Goal: Task Accomplishment & Management: Manage account settings

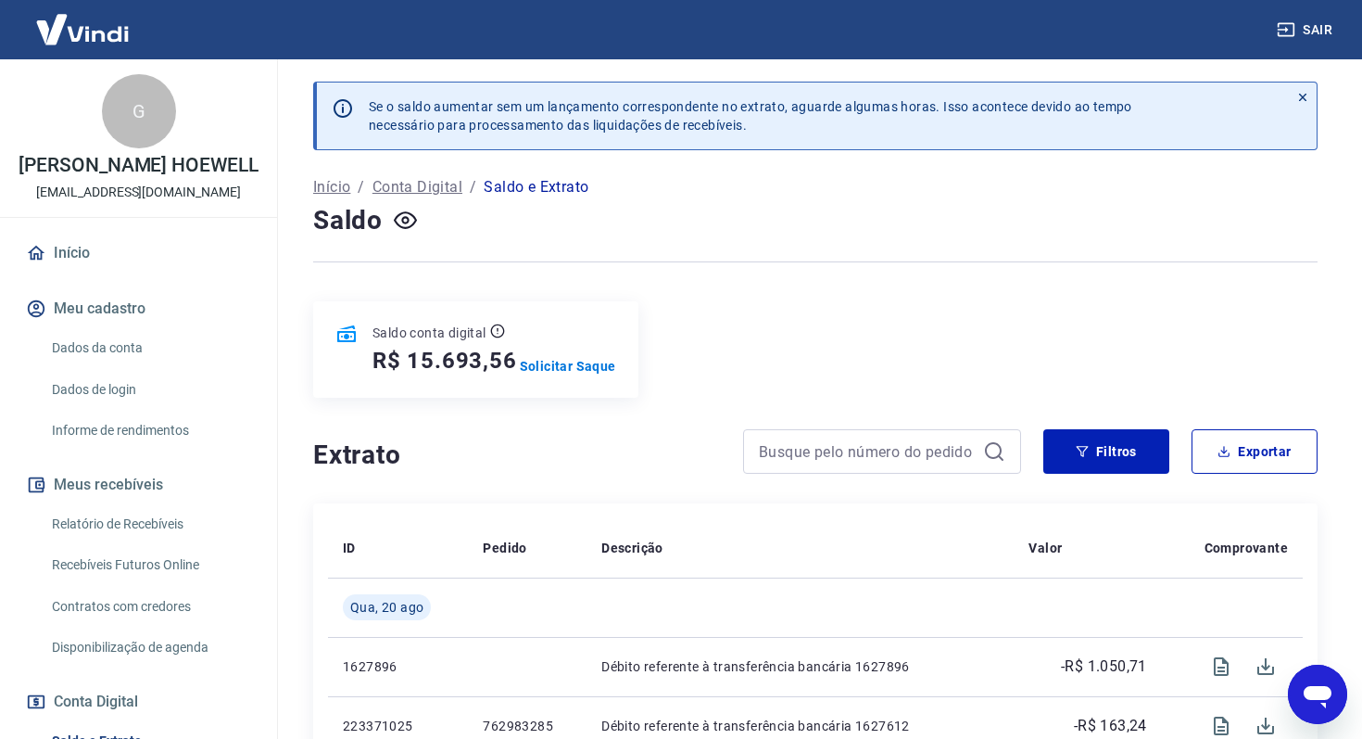
click at [79, 259] on link "Início" at bounding box center [138, 253] width 233 height 41
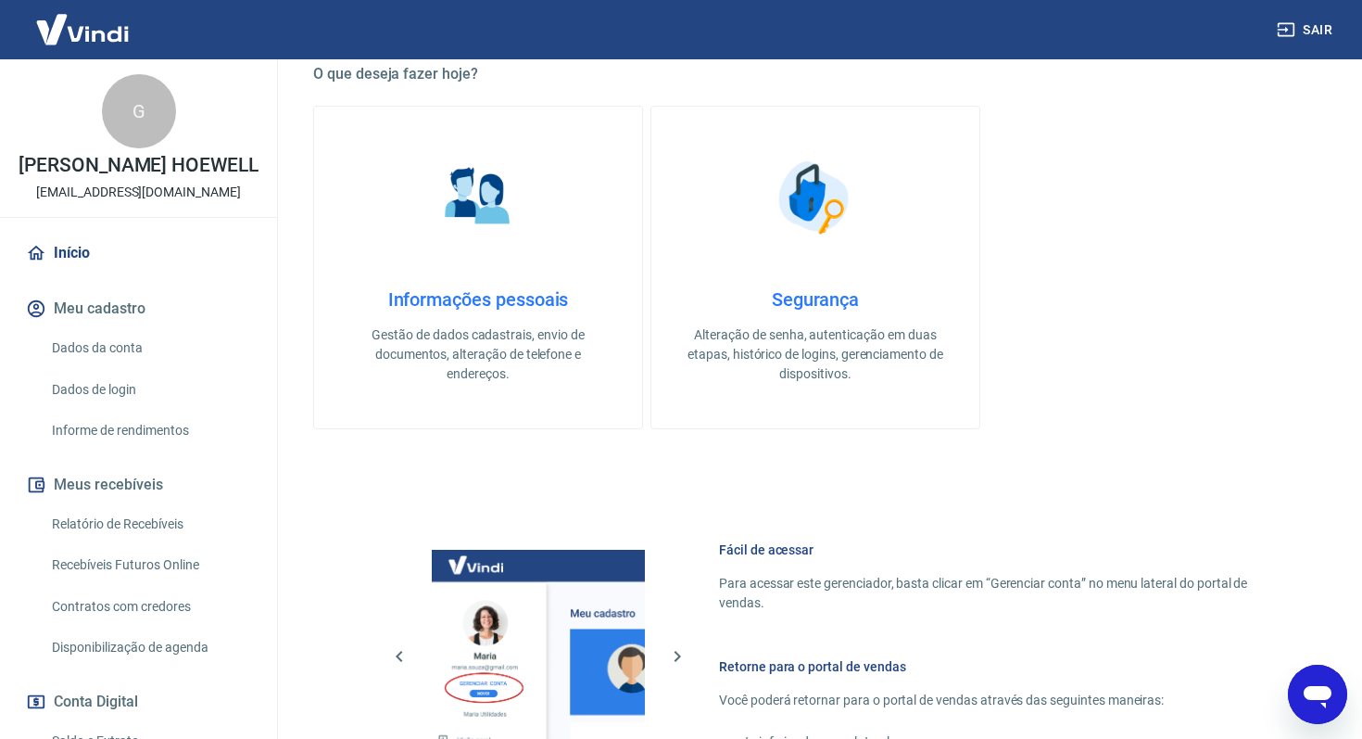
scroll to position [640, 0]
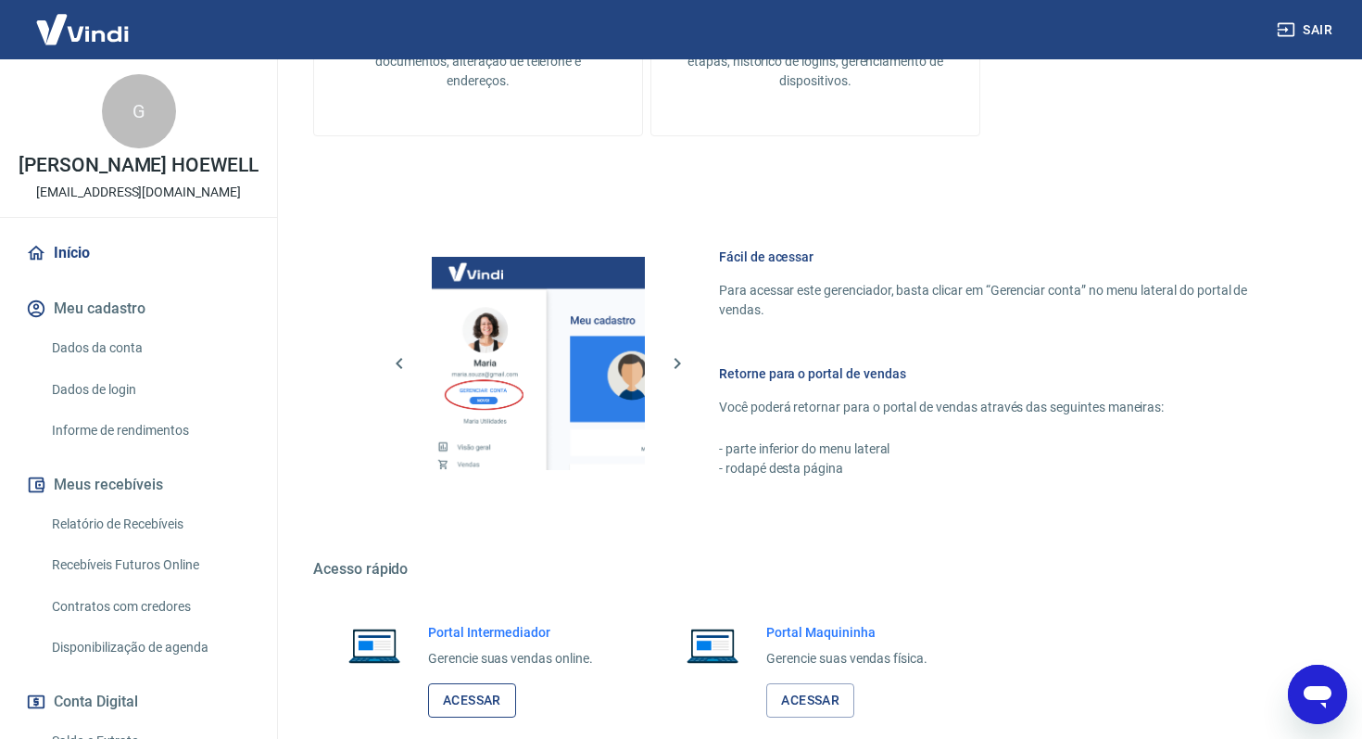
click at [448, 703] on link "Acessar" at bounding box center [472, 700] width 88 height 34
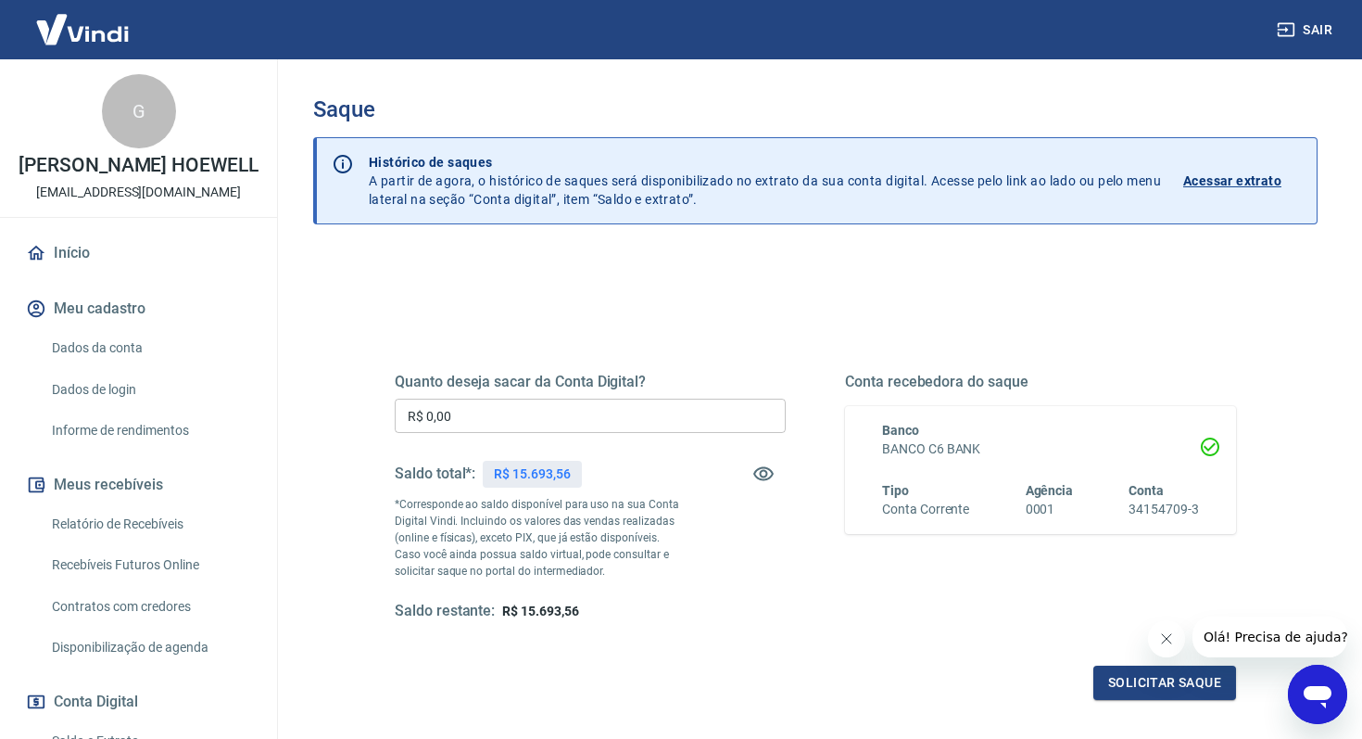
click at [461, 409] on input "R$ 0,00" at bounding box center [590, 415] width 391 height 34
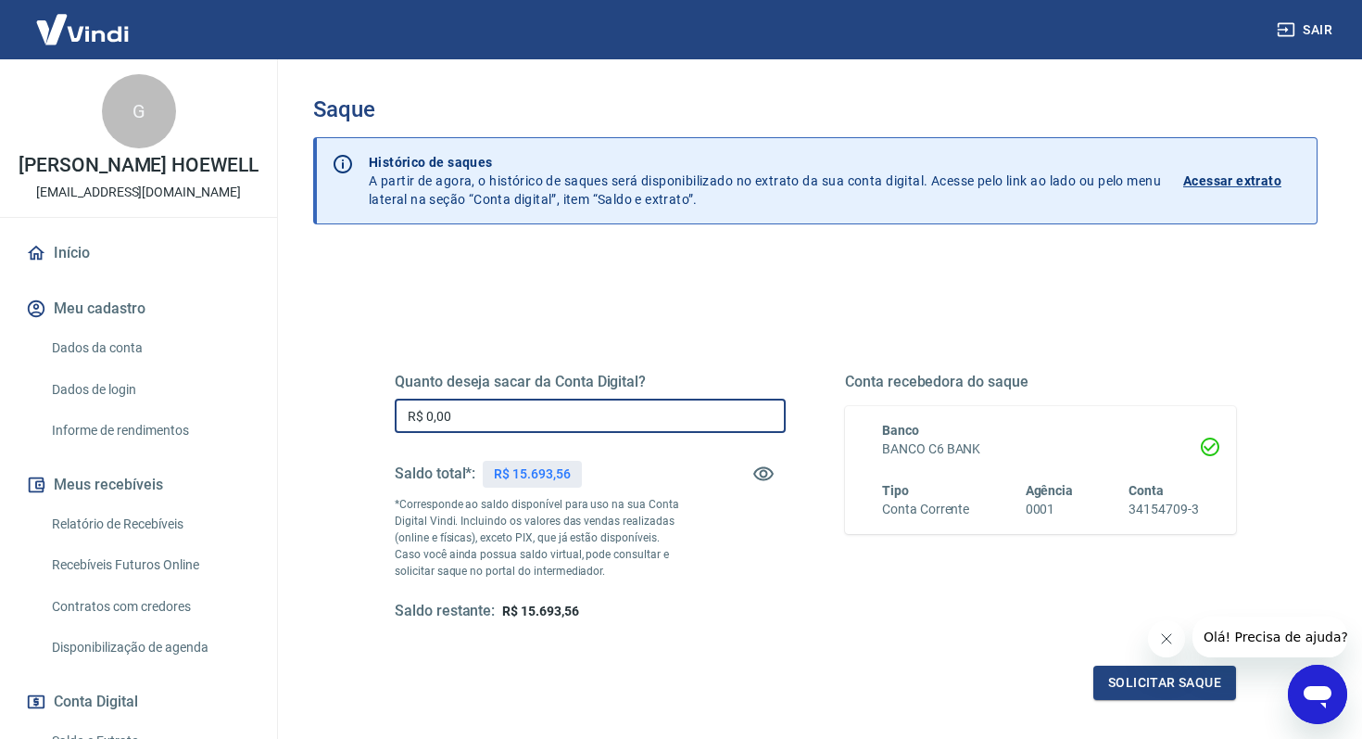
click at [461, 409] on input "R$ 0,00" at bounding box center [590, 415] width 391 height 34
type input "R$ 15.693,56"
click at [1103, 679] on button "Solicitar saque" at bounding box center [1164, 682] width 143 height 34
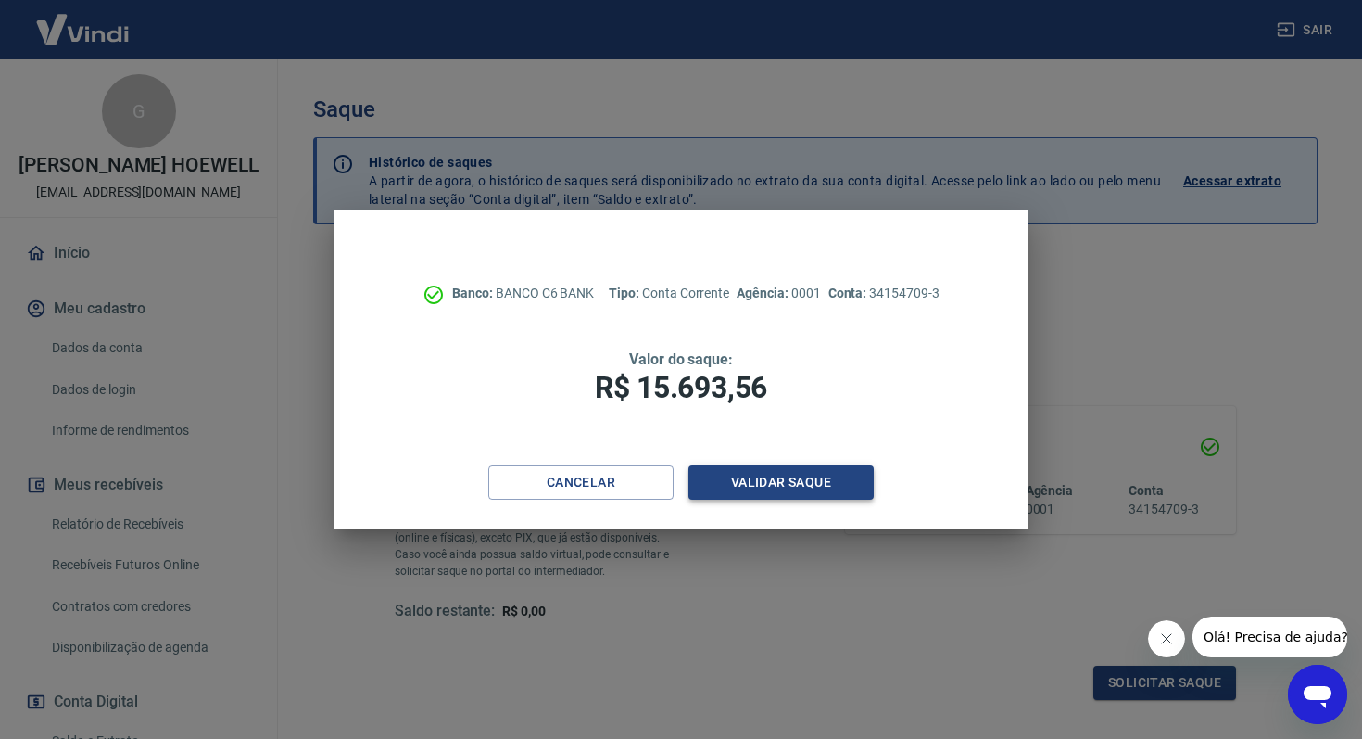
click at [773, 489] on button "Validar saque" at bounding box center [781, 482] width 185 height 34
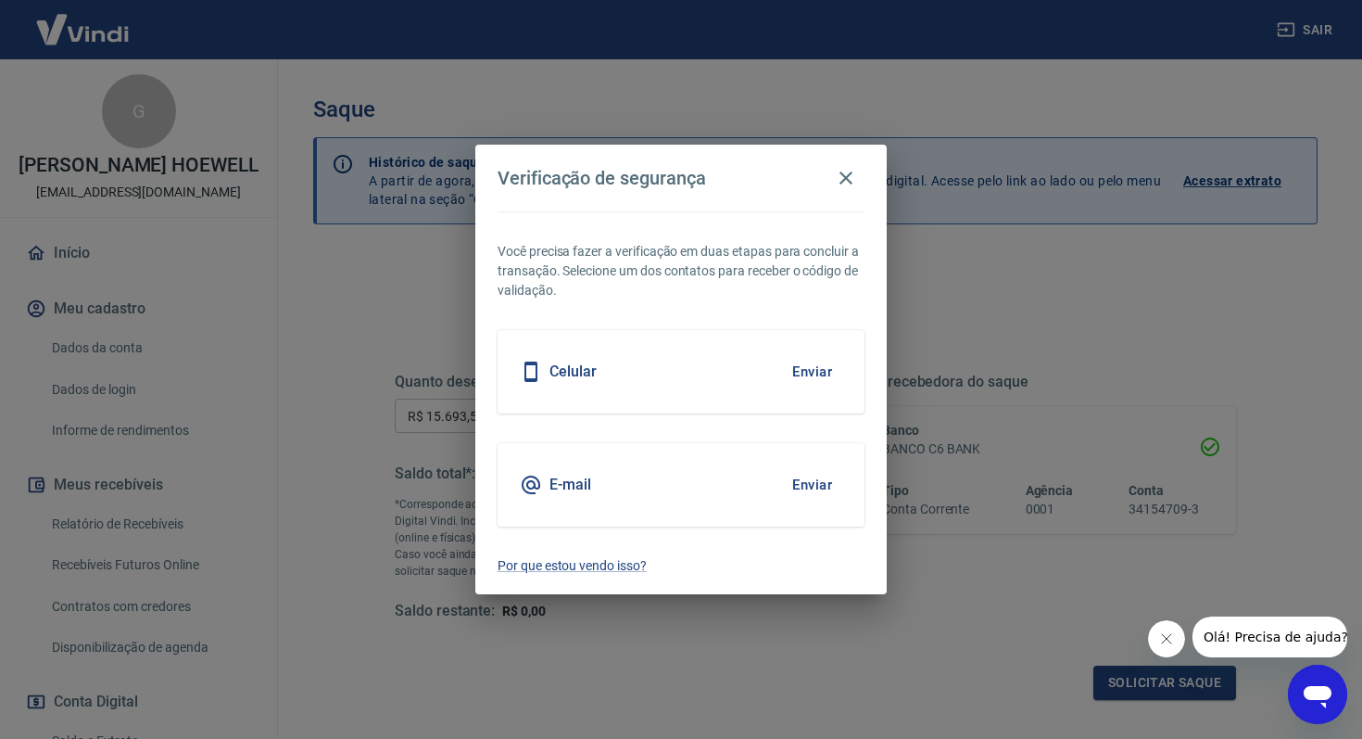
click at [818, 366] on button "Enviar" at bounding box center [812, 371] width 60 height 39
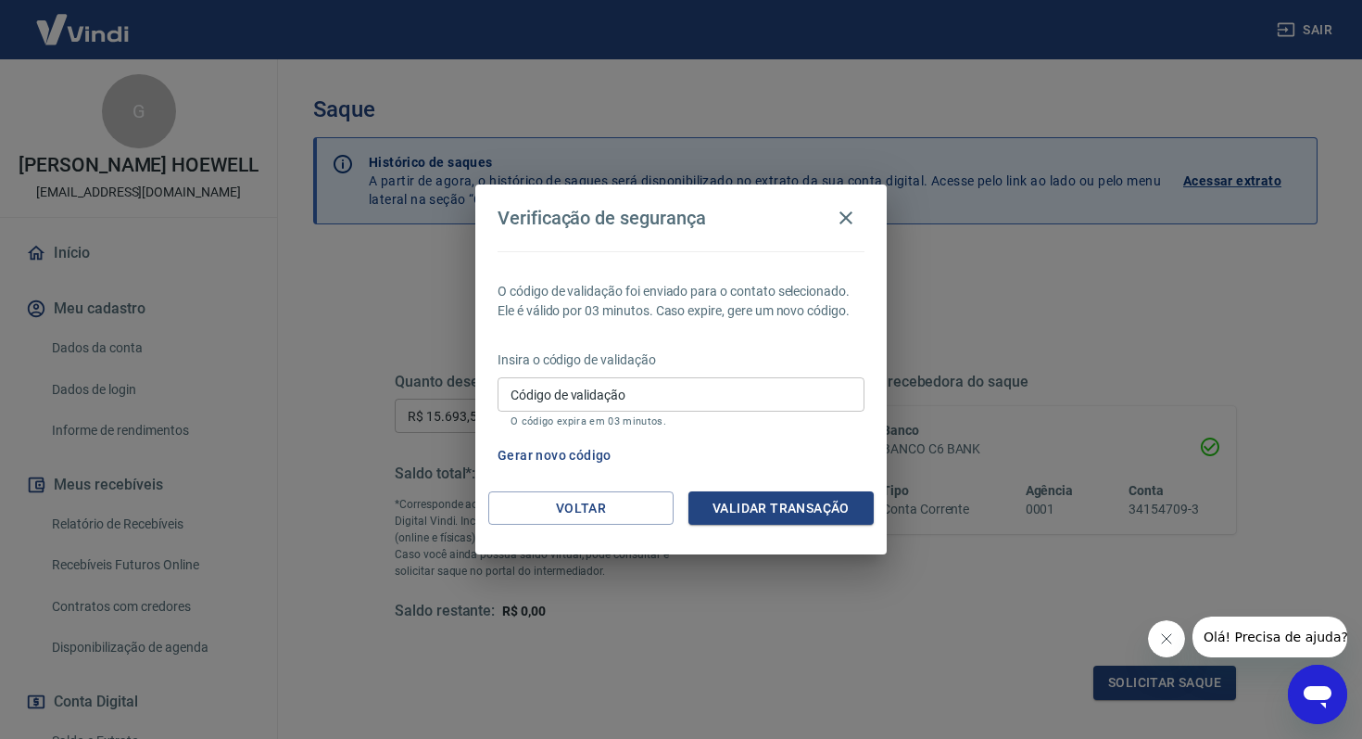
click at [785, 397] on input "Código de validação" at bounding box center [681, 394] width 367 height 34
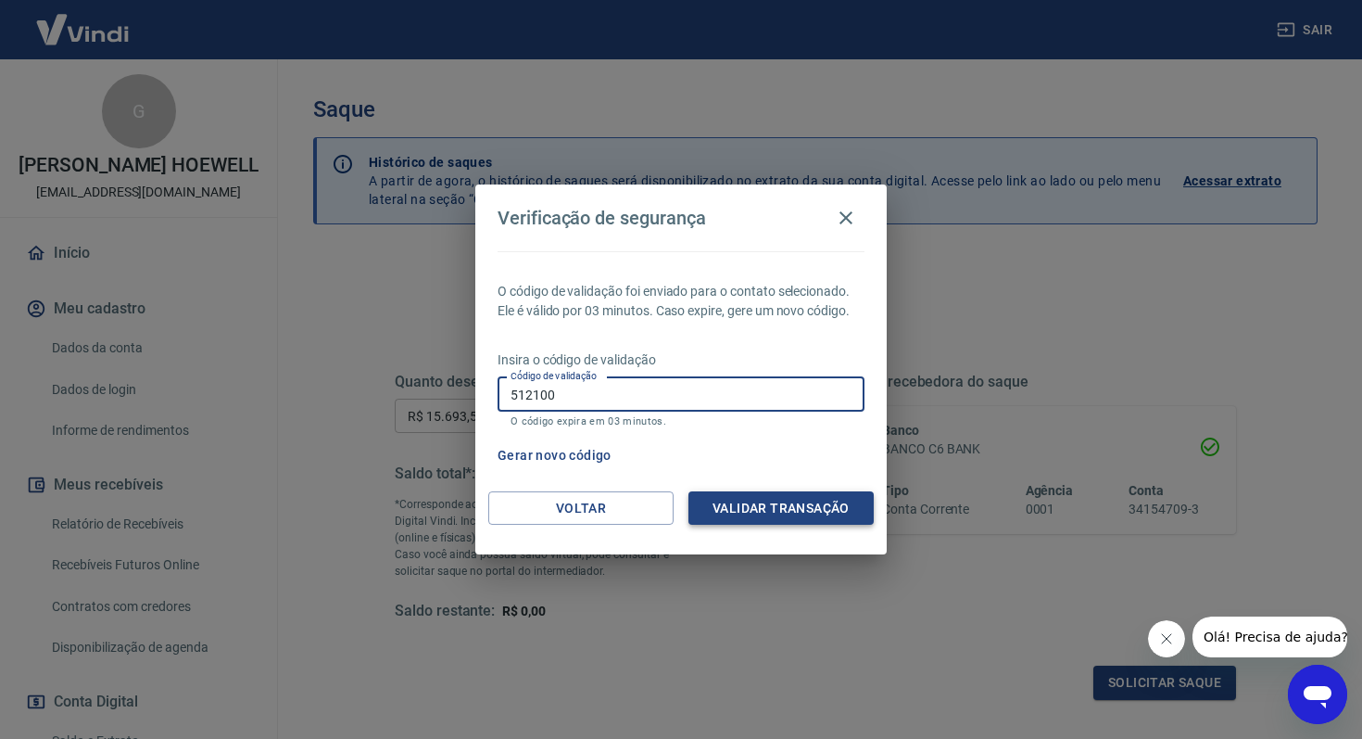
type input "512100"
click at [795, 514] on button "Validar transação" at bounding box center [781, 508] width 185 height 34
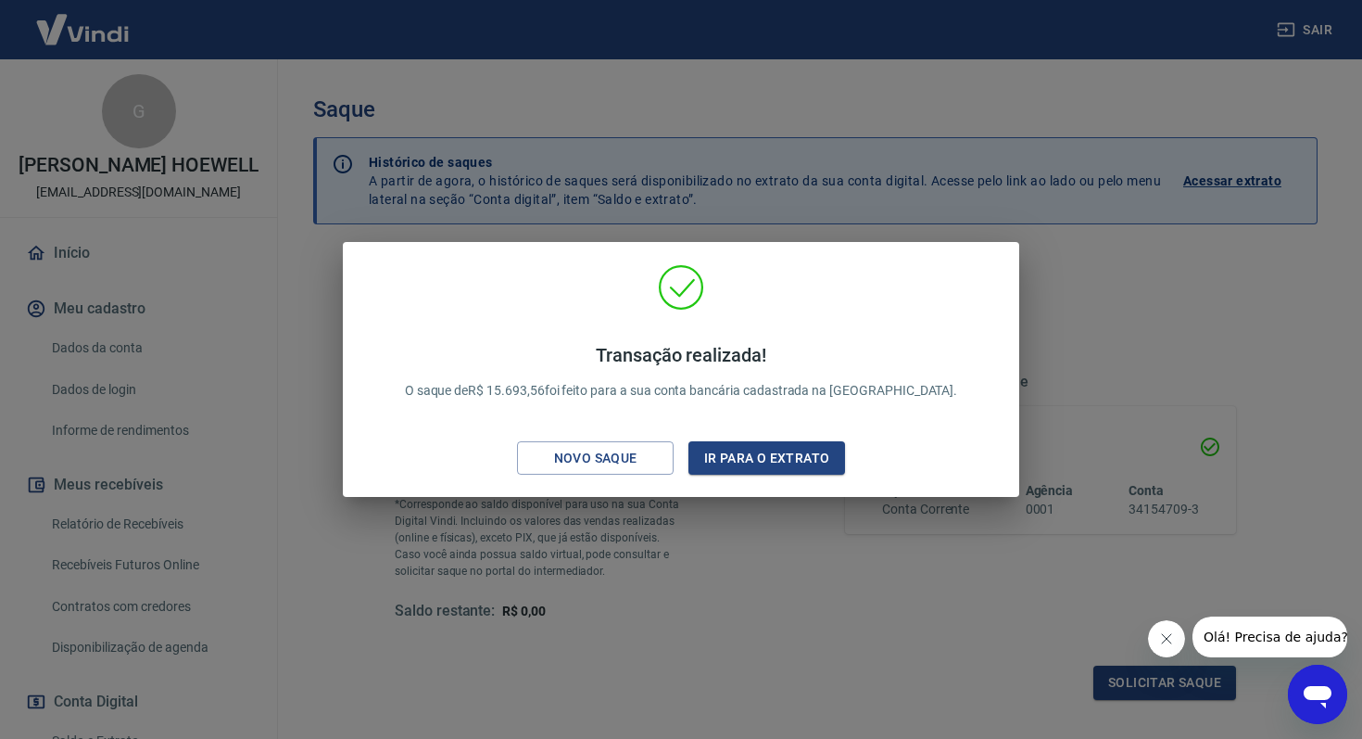
click at [1169, 649] on button "Fechar mensagem da empresa" at bounding box center [1166, 638] width 37 height 37
click at [655, 586] on div "Transação realizada! O saque de R$ 15.693,56 foi feito para a sua conta bancári…" at bounding box center [681, 369] width 1362 height 739
